Goal: Information Seeking & Learning: Stay updated

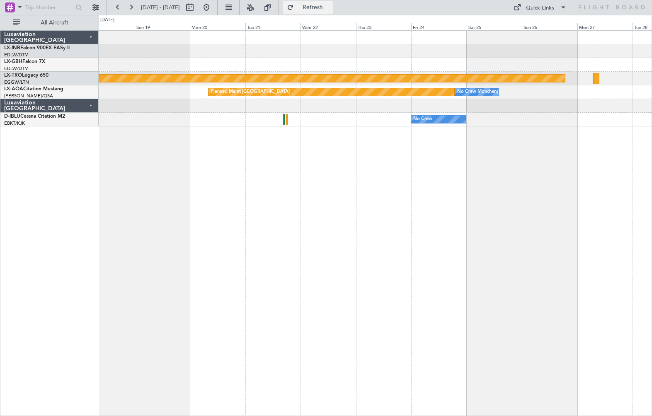
click at [321, 10] on button "Refresh" at bounding box center [308, 7] width 50 height 13
click at [213, 6] on button at bounding box center [206, 7] width 13 height 13
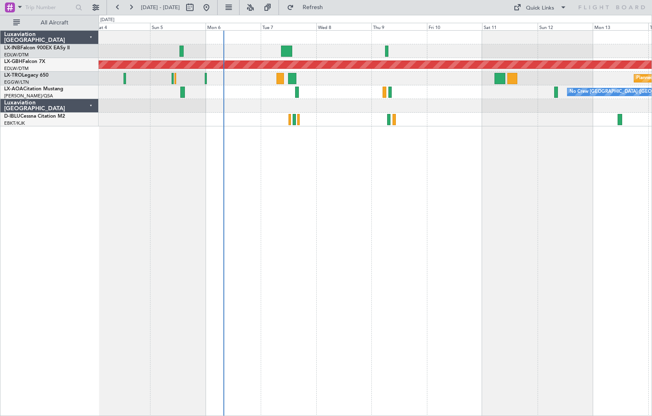
click at [372, 238] on div "Planned Maint [GEOGRAPHIC_DATA] Planned Maint Nurnberg Planned Maint [GEOGRAPHI…" at bounding box center [375, 223] width 553 height 386
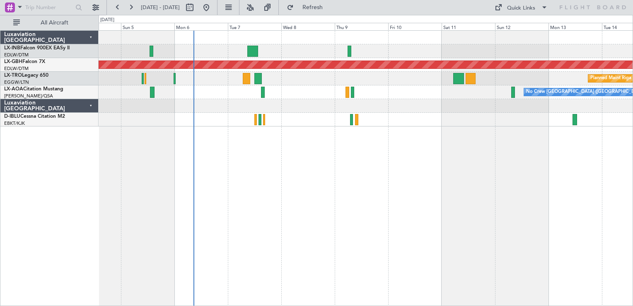
click at [249, 187] on div "Planned Maint [GEOGRAPHIC_DATA] Planned Maint Nurnberg Planned Maint [GEOGRAPHI…" at bounding box center [366, 168] width 534 height 276
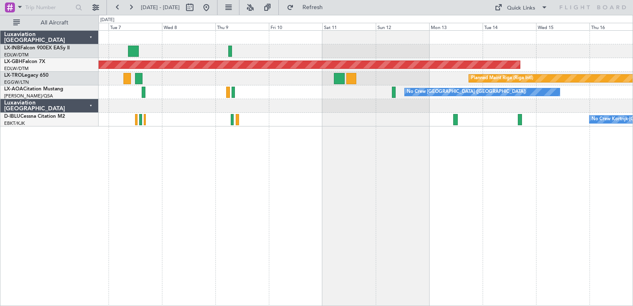
click at [365, 210] on div "Planned Maint Nurnberg Planned Maint [GEOGRAPHIC_DATA] (Riga Intl) No Crew [GEO…" at bounding box center [366, 168] width 534 height 276
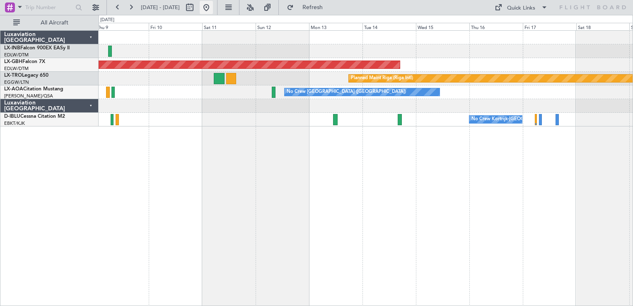
click at [213, 9] on button at bounding box center [206, 7] width 13 height 13
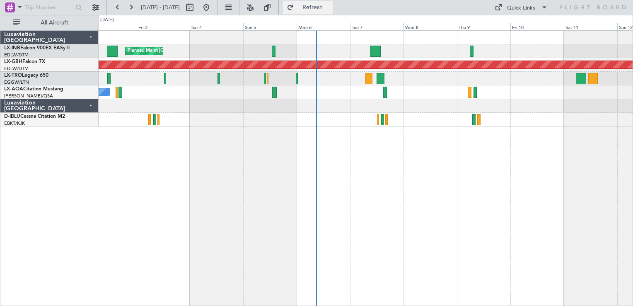
click at [324, 8] on span "Refresh" at bounding box center [312, 8] width 35 height 6
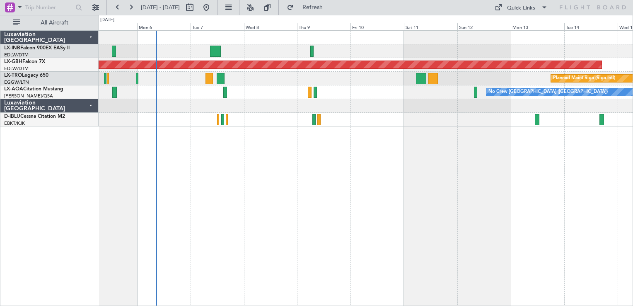
click at [345, 94] on div "No Crew [GEOGRAPHIC_DATA] ([GEOGRAPHIC_DATA])" at bounding box center [366, 92] width 534 height 14
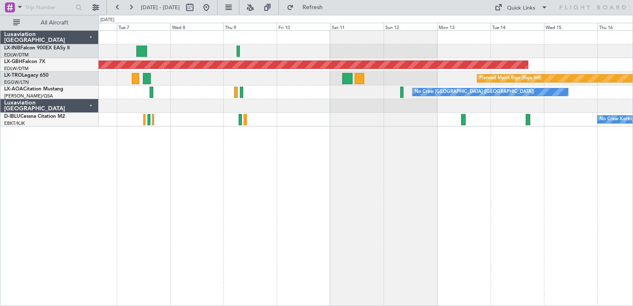
click at [442, 137] on div "Planned Maint Nurnberg Planned Maint [GEOGRAPHIC_DATA] (Riga Intl) No Crew [GEO…" at bounding box center [366, 168] width 534 height 276
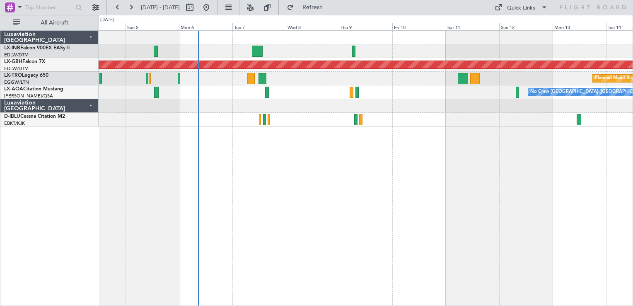
click at [446, 155] on div "Planned Maint [GEOGRAPHIC_DATA] Planned Maint Nurnberg Planned Maint [GEOGRAPHI…" at bounding box center [366, 168] width 534 height 276
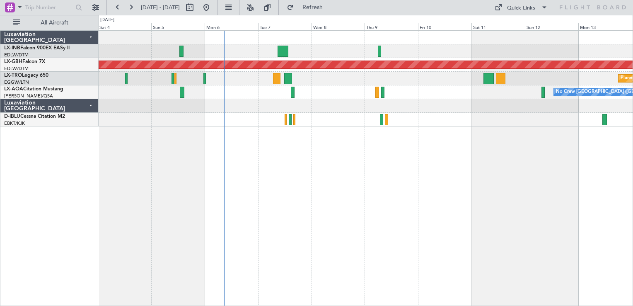
click at [464, 169] on div "Planned Maint [GEOGRAPHIC_DATA] Planned Maint Nurnberg Planned Maint [GEOGRAPHI…" at bounding box center [366, 168] width 534 height 276
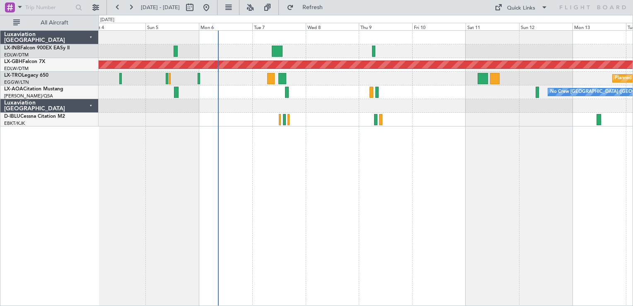
click at [272, 87] on div "Planned Maint [GEOGRAPHIC_DATA] Planned Maint Nurnberg Planned Maint [GEOGRAPHI…" at bounding box center [366, 79] width 534 height 96
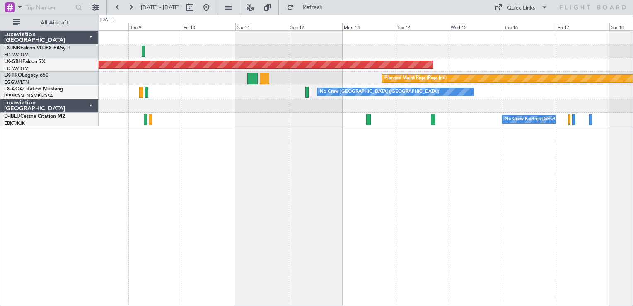
click at [272, 151] on div "Planned Maint Nurnberg Planned Maint [GEOGRAPHIC_DATA] (Riga Intl) No Crew [GEO…" at bounding box center [366, 168] width 534 height 276
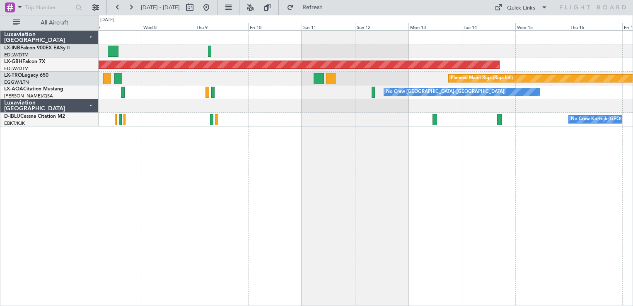
click at [399, 160] on div "Planned Maint Nurnberg Planned Maint [GEOGRAPHIC_DATA] (Riga Intl) No Crew [GEO…" at bounding box center [366, 168] width 534 height 276
